Goal: Transaction & Acquisition: Download file/media

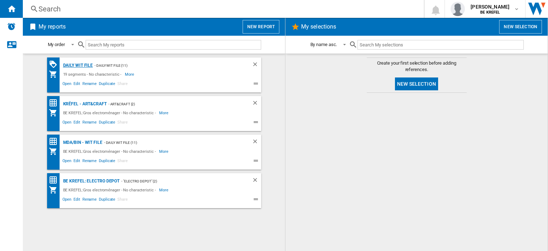
click at [84, 65] on div "Daily WIT file" at bounding box center [77, 65] width 32 height 9
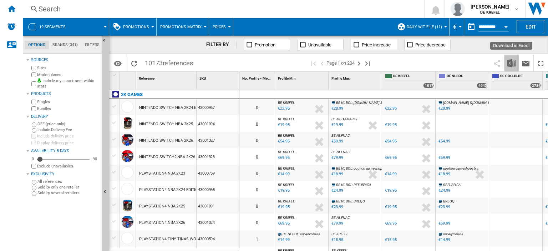
click at [511, 62] on img "Download in Excel" at bounding box center [512, 63] width 9 height 9
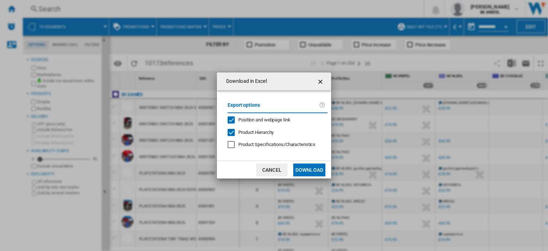
click at [307, 166] on button "Download" at bounding box center [309, 169] width 32 height 13
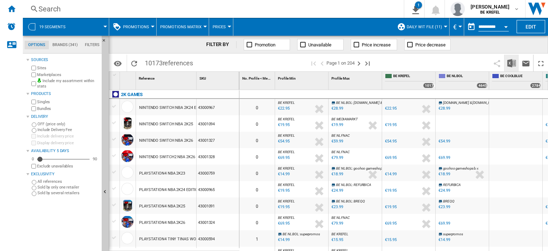
click at [510, 64] on img "Download in Excel" at bounding box center [512, 63] width 9 height 9
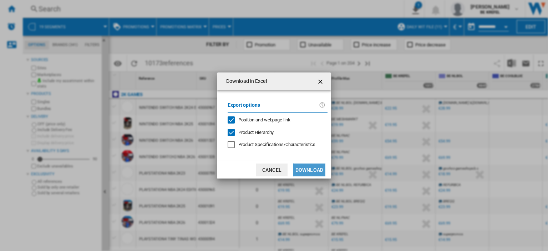
click at [304, 167] on button "Download" at bounding box center [309, 169] width 32 height 13
